Goal: Navigation & Orientation: Find specific page/section

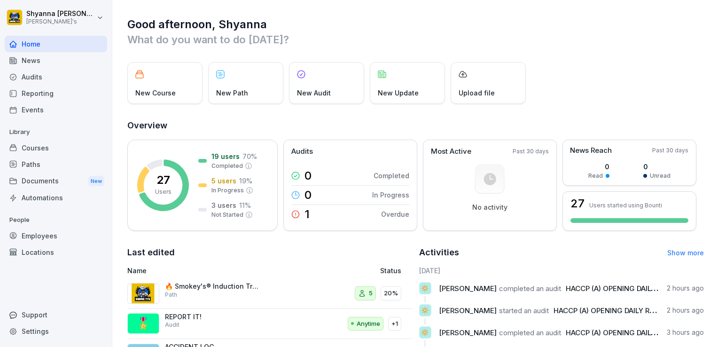
click at [63, 151] on div "Courses" at bounding box center [56, 148] width 102 height 16
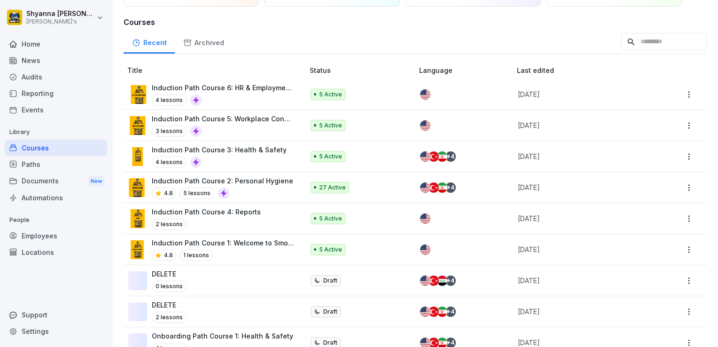
scroll to position [70, 0]
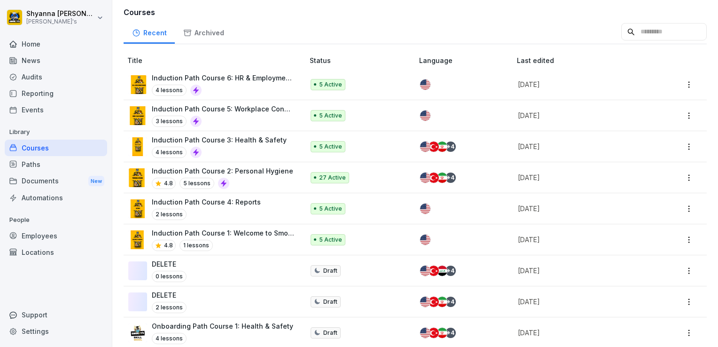
click at [211, 238] on div "Induction Path Course 1: Welcome to Smokey's® 4.8 1 lessons" at bounding box center [223, 239] width 143 height 23
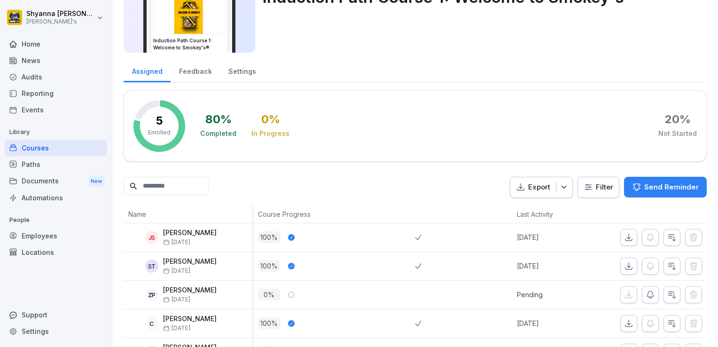
scroll to position [61, 0]
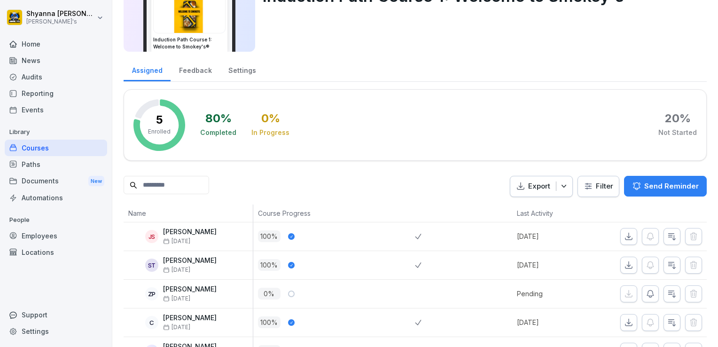
click at [61, 79] on div "Audits" at bounding box center [56, 77] width 102 height 16
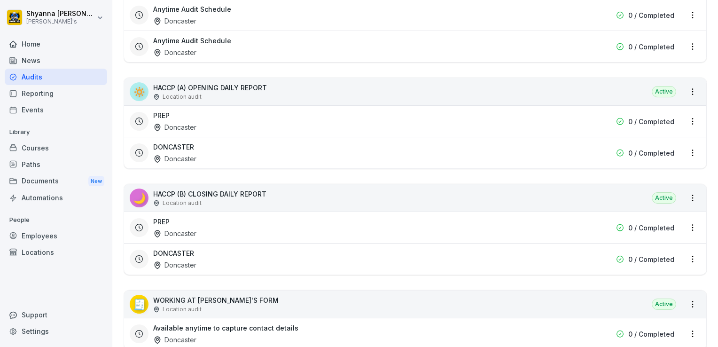
scroll to position [389, 0]
